Goal: Check status: Check status

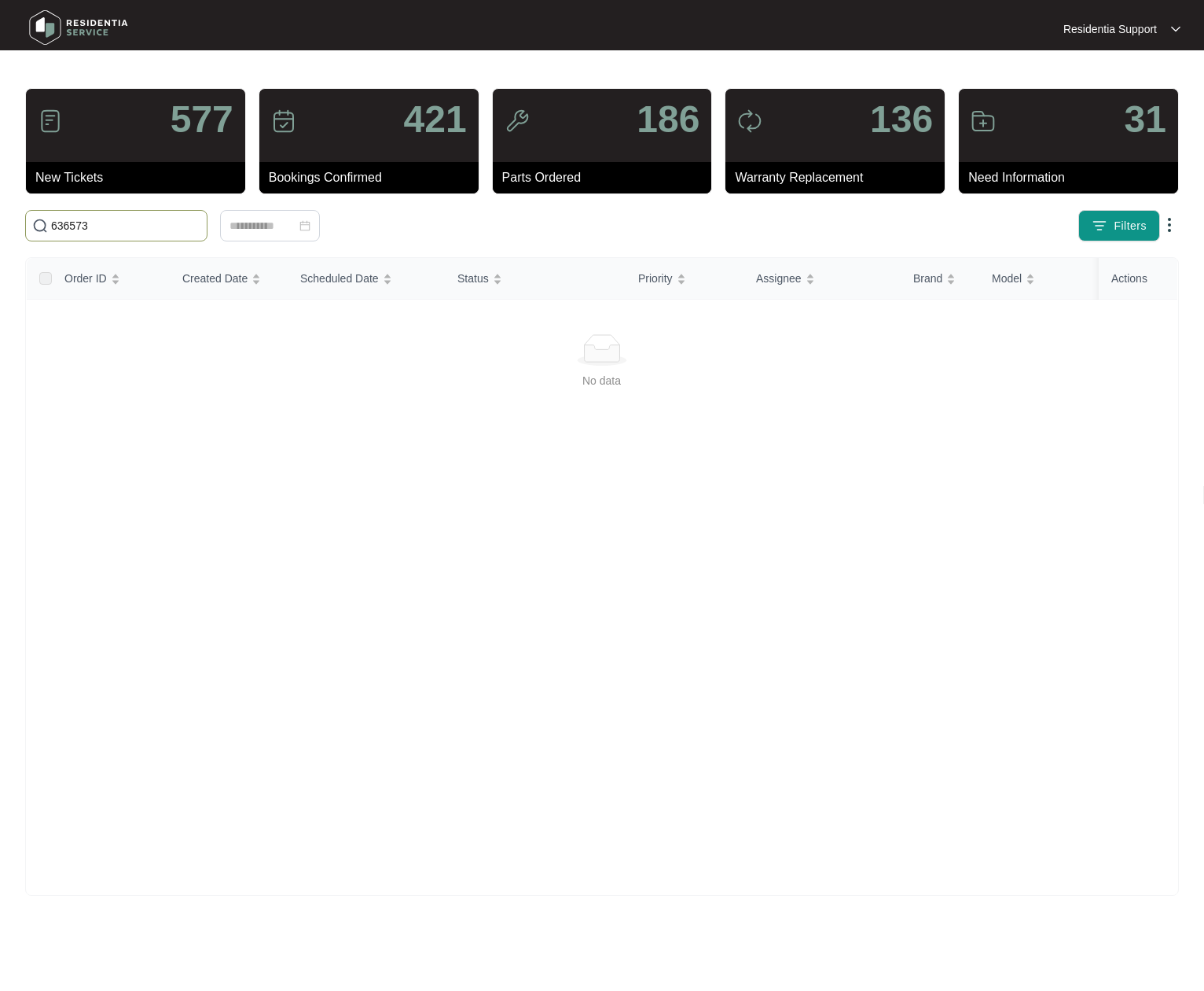
click at [146, 225] on input "636573" at bounding box center [126, 225] width 149 height 18
drag, startPoint x: 141, startPoint y: 229, endPoint x: -240, endPoint y: 234, distance: 381.0
click at [0, 234] on html "Residentia Support Residentia... 580 New Tickets 409 Bookings Confirmed 185 Par…" at bounding box center [602, 495] width 1204 height 991
paste input "44239"
type input "644239"
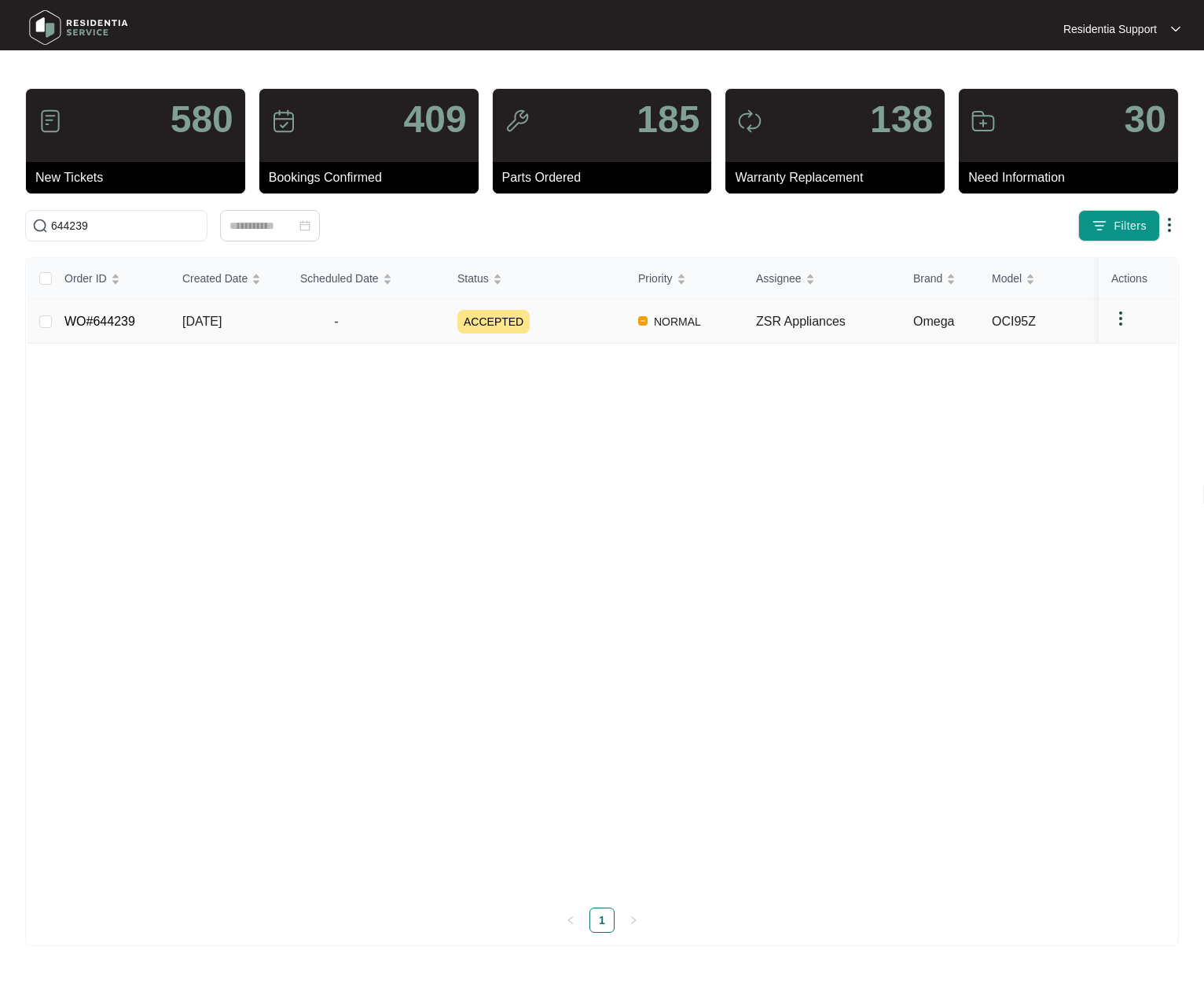
click at [301, 320] on span "-" at bounding box center [337, 321] width 72 height 19
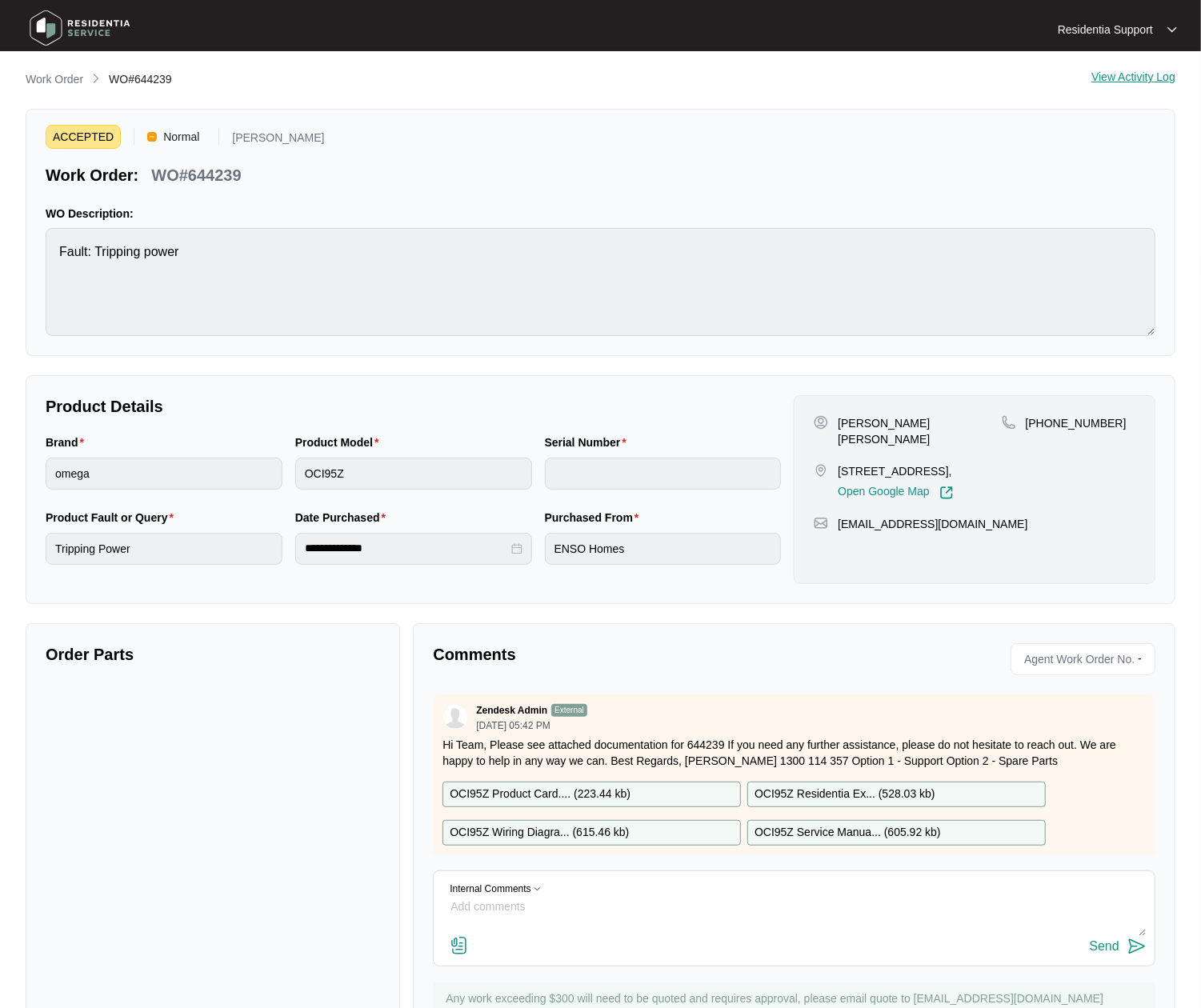
drag, startPoint x: 42, startPoint y: 73, endPoint x: 86, endPoint y: 78, distance: 44.3
click at [42, 72] on p "Work Order" at bounding box center [54, 79] width 58 height 16
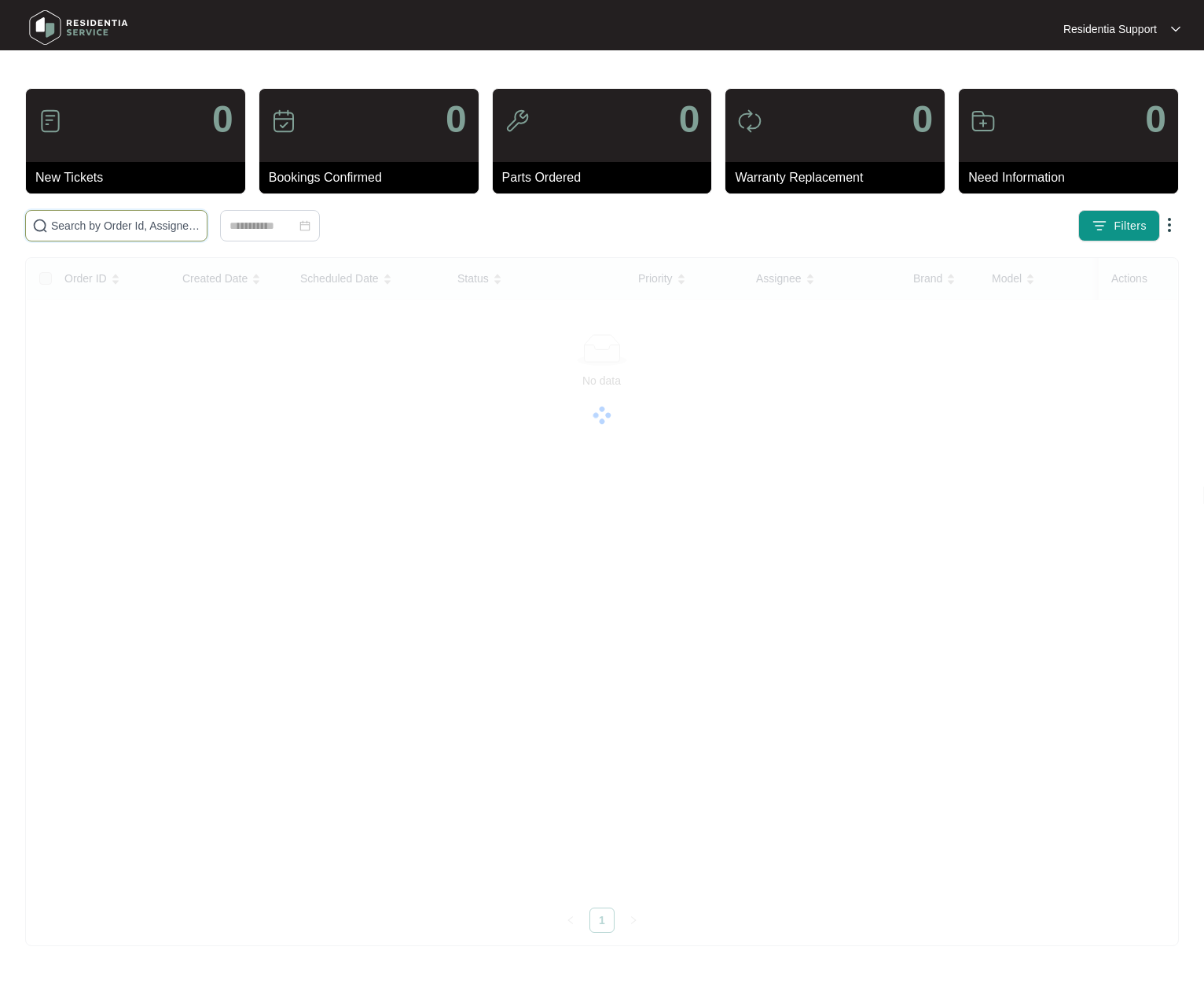
click at [102, 232] on input "text" at bounding box center [126, 225] width 149 height 18
paste input "644239"
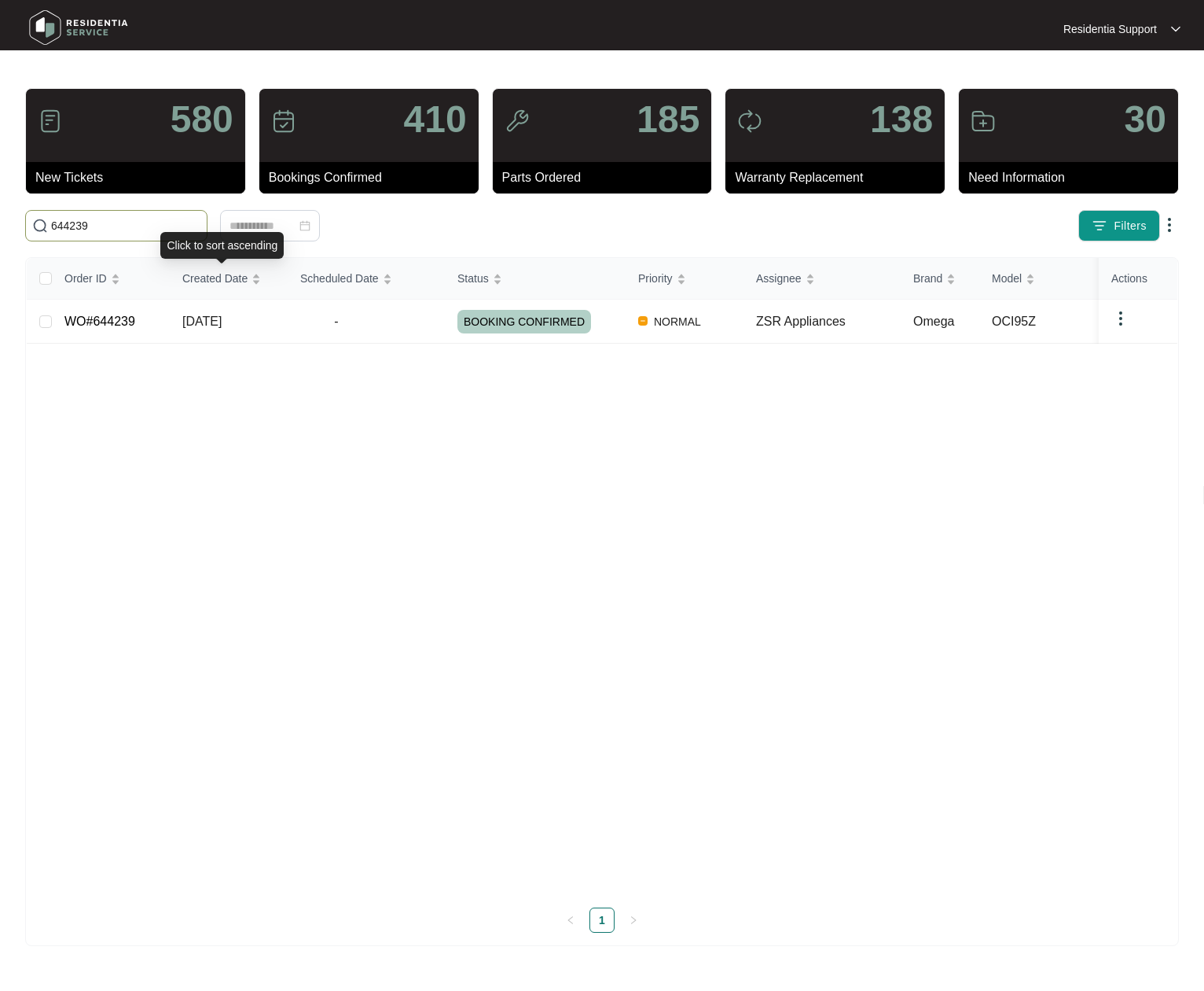
type input "644239"
click at [431, 642] on div "Order ID Created Date Scheduled Date Status Priority Assignee Brand Model Custo…" at bounding box center [602, 576] width 1151 height 637
